Goal: Transaction & Acquisition: Book appointment/travel/reservation

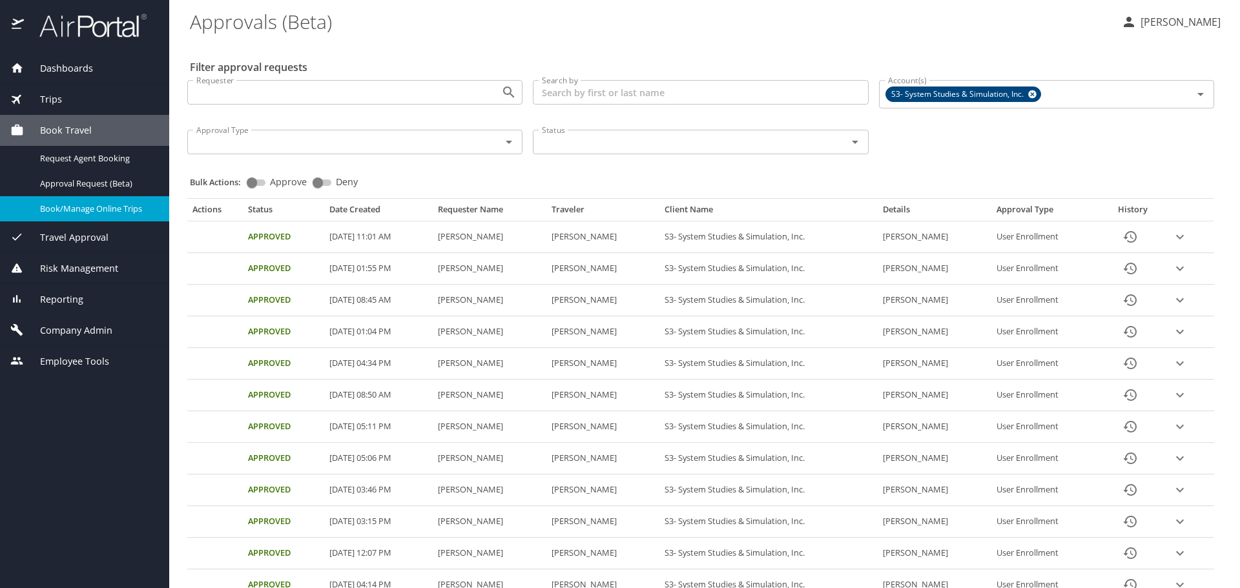
click at [69, 132] on span "Book Travel" at bounding box center [58, 130] width 68 height 14
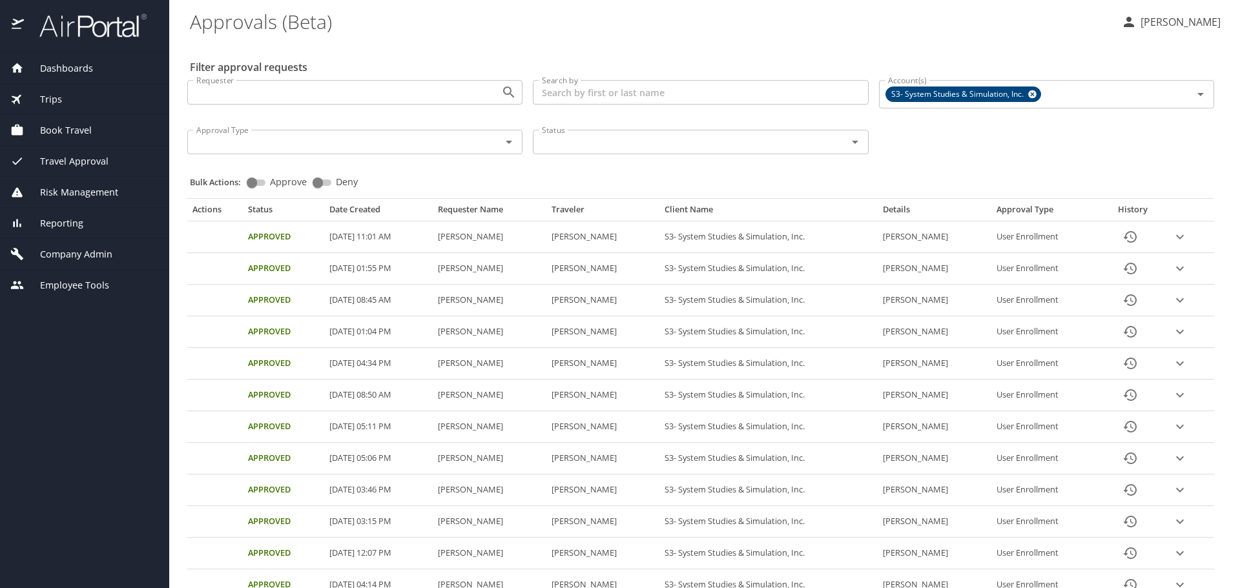
click at [81, 162] on span "Travel Approval" at bounding box center [66, 161] width 85 height 14
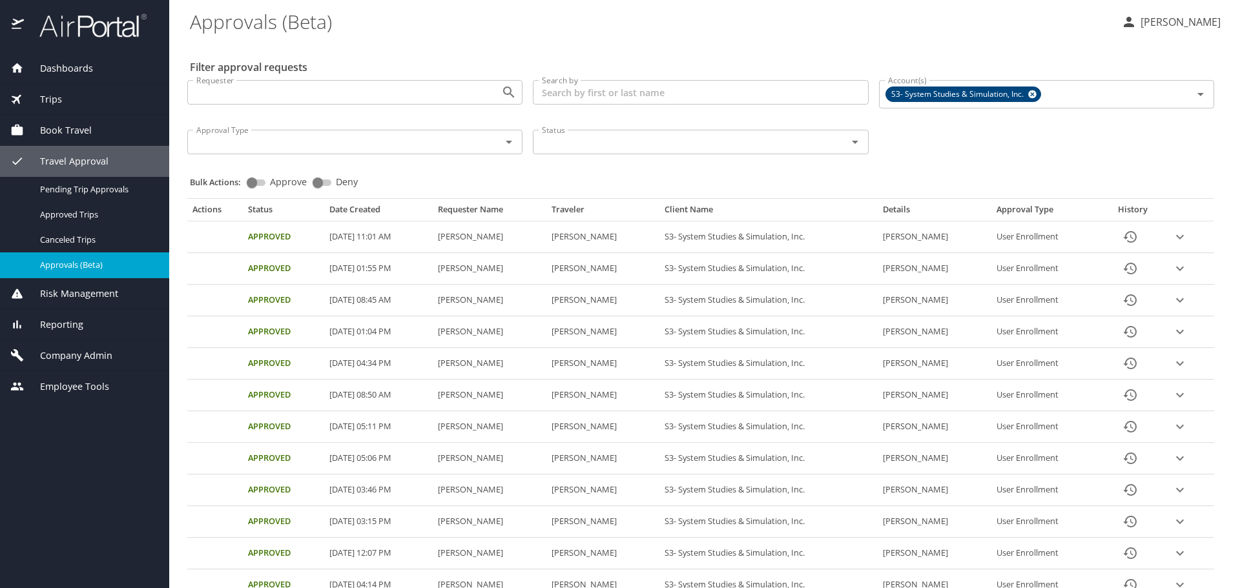
click at [65, 94] on div "Trips" at bounding box center [84, 99] width 149 height 14
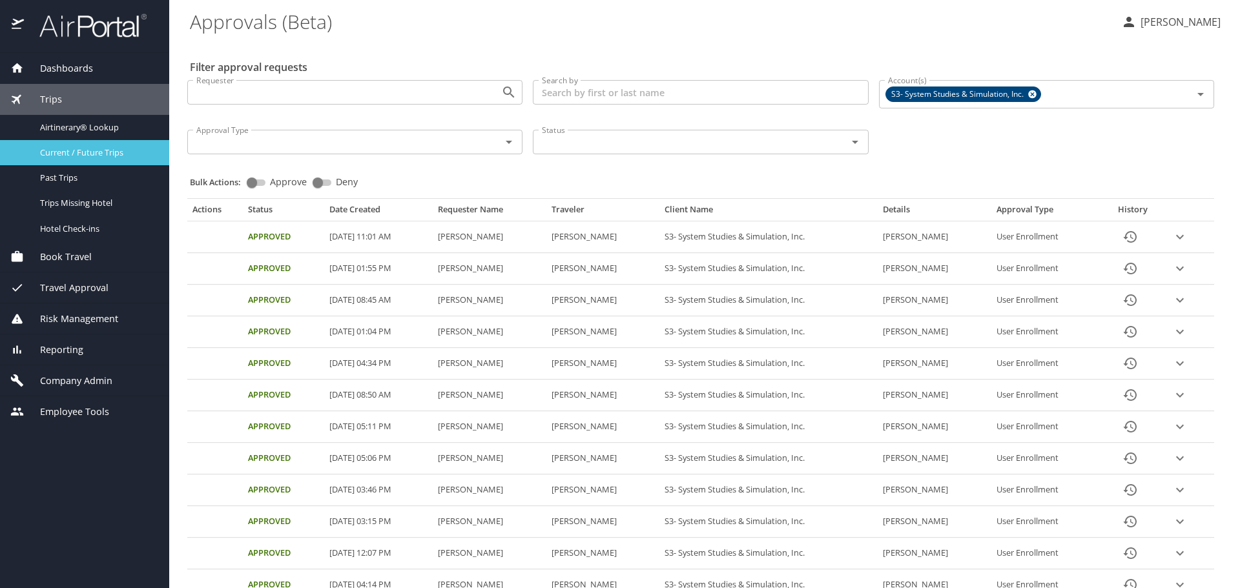
click at [74, 151] on span "Current / Future Trips" at bounding box center [97, 153] width 114 height 12
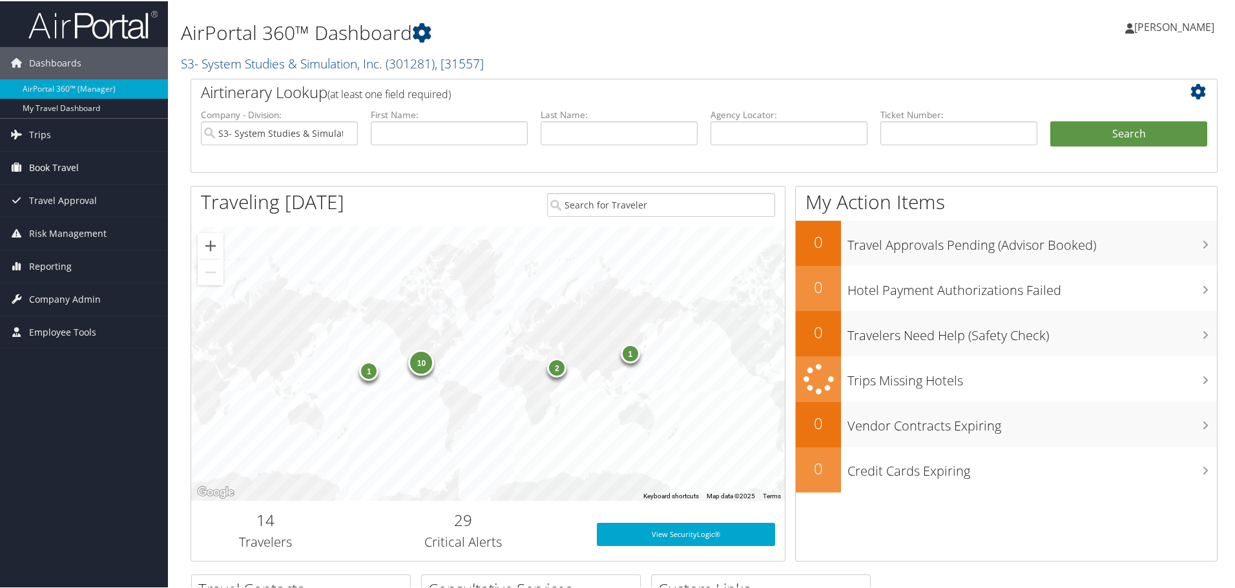
click at [45, 169] on span "Book Travel" at bounding box center [54, 166] width 50 height 32
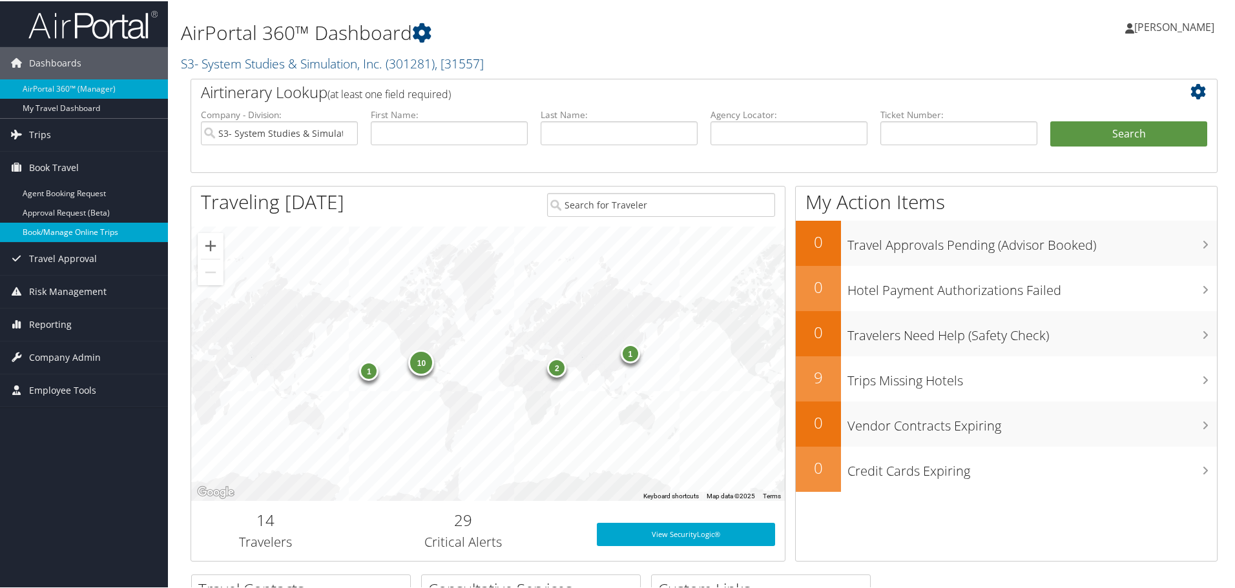
click at [81, 234] on link "Book/Manage Online Trips" at bounding box center [84, 230] width 168 height 19
